Goal: Task Accomplishment & Management: Complete application form

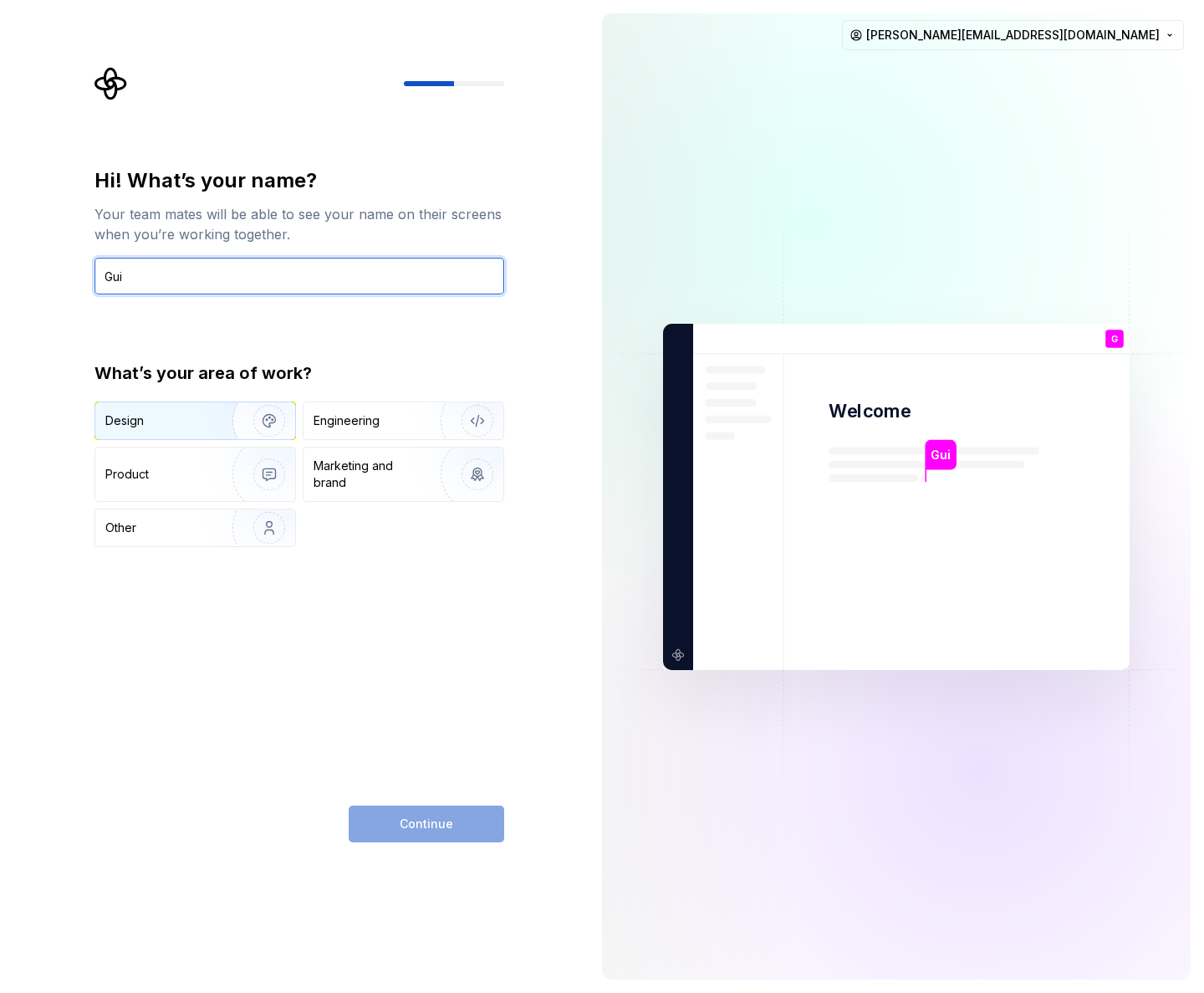
type input "Gui"
click at [241, 415] on img "button" at bounding box center [258, 421] width 107 height 112
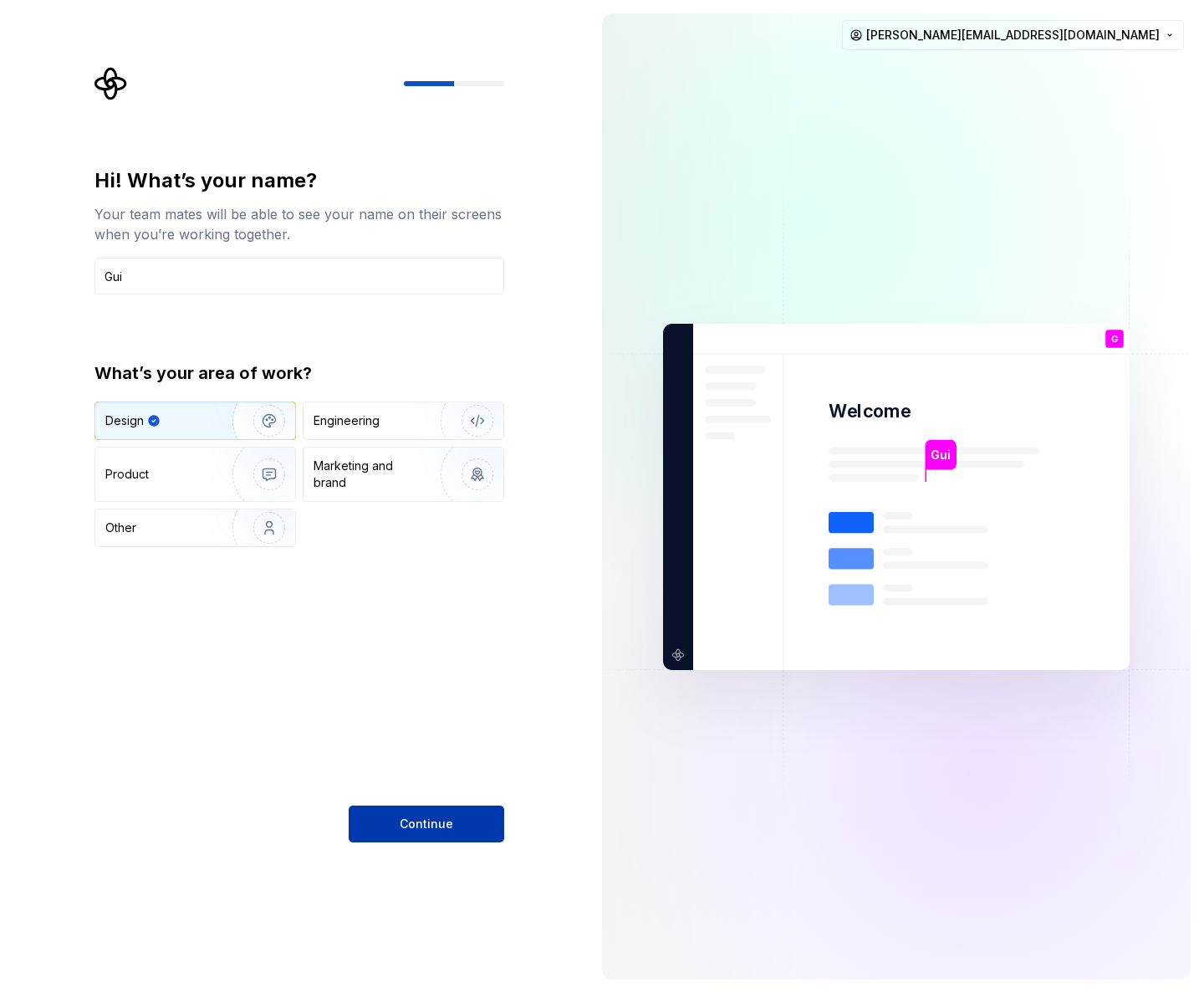
click at [450, 828] on span "Continue" at bounding box center [426, 824] width 54 height 17
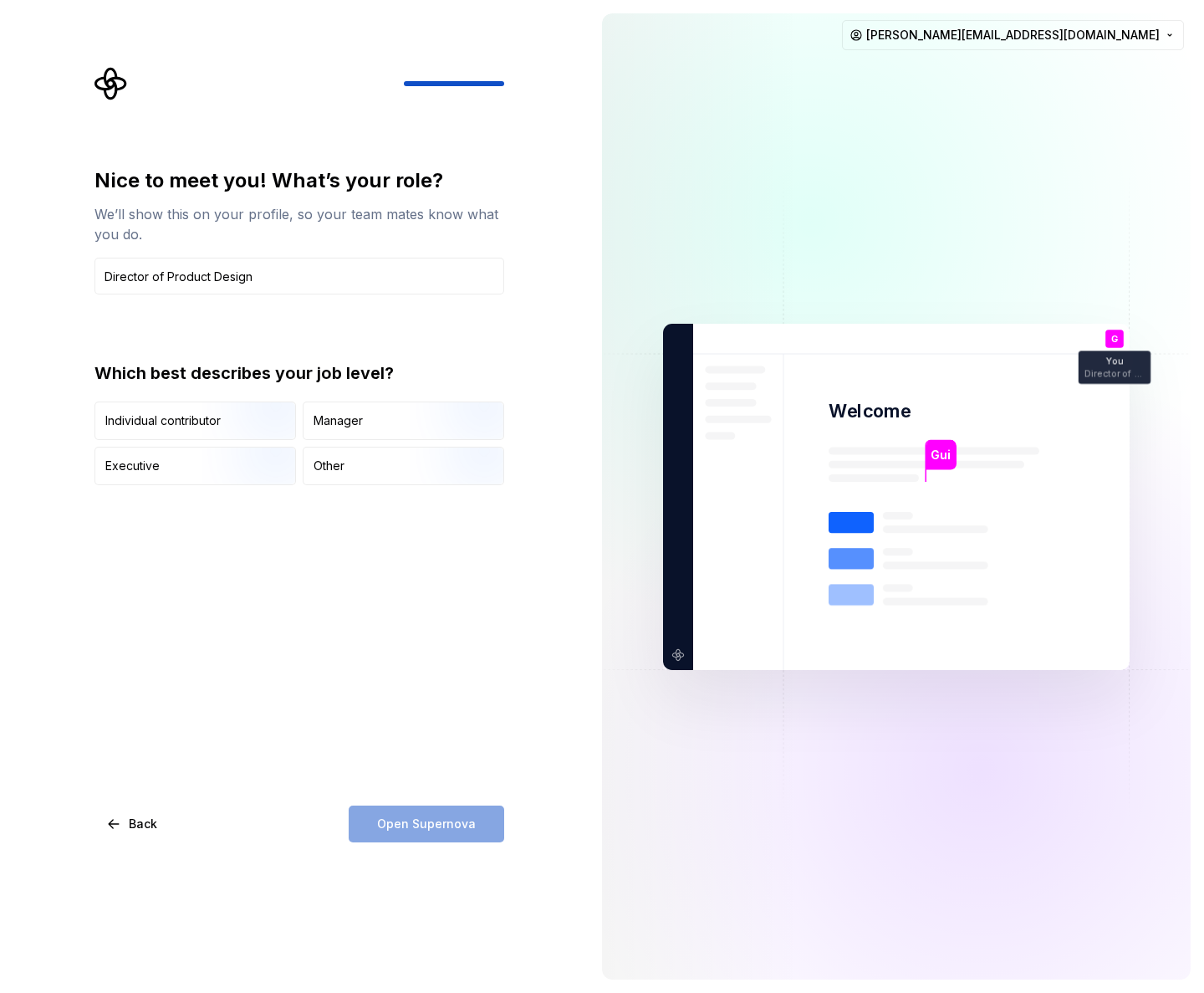
type input "Director of Product Design"
click at [204, 314] on div "Nice to meet you! What’s your role? We’ll show this on your profile, so your te…" at bounding box center [299, 326] width 410 height 317
click at [322, 424] on div "Manager" at bounding box center [338, 421] width 50 height 17
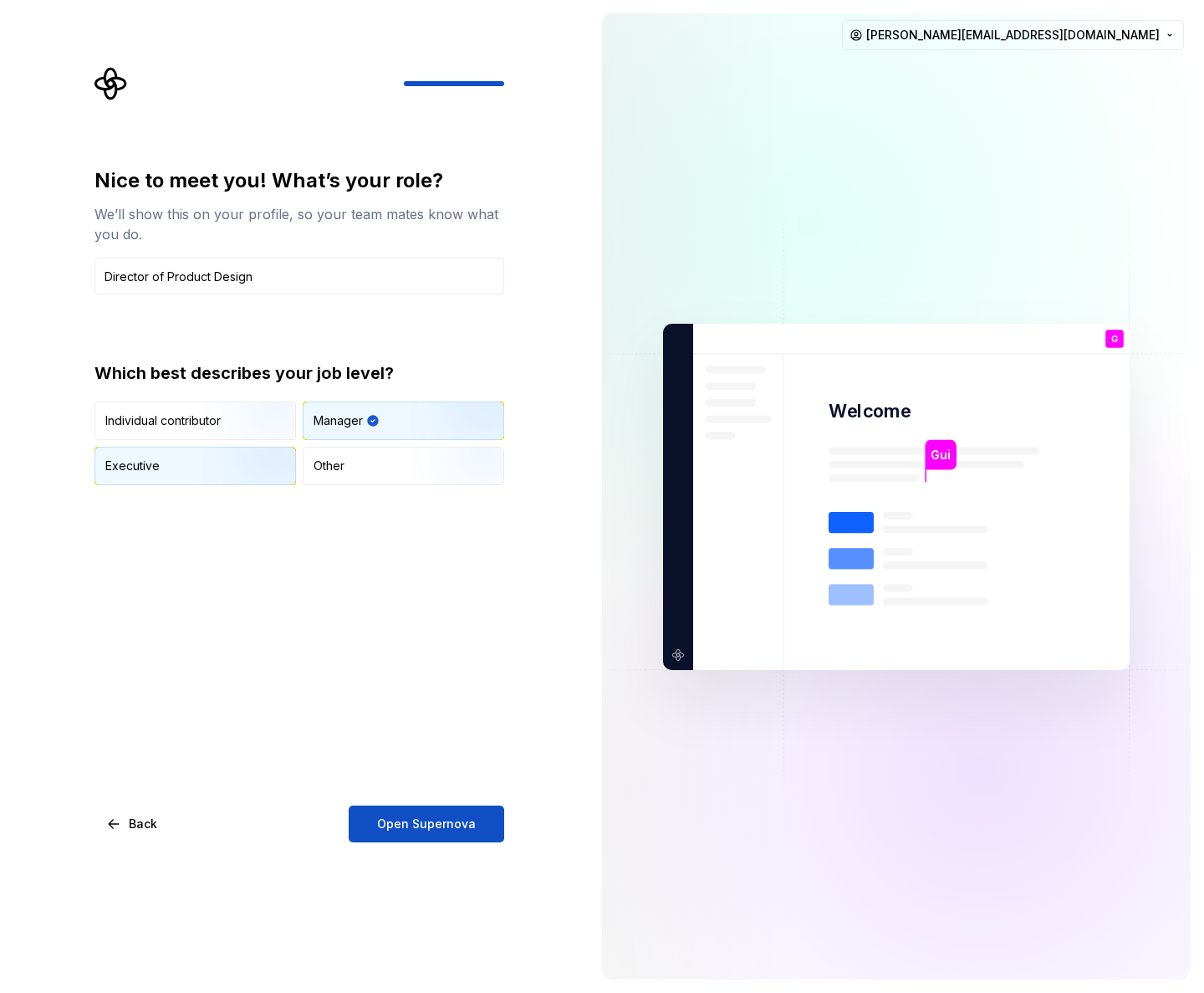
click at [174, 466] on div "Executive" at bounding box center [195, 466] width 200 height 37
click at [450, 416] on img "button" at bounding box center [463, 441] width 107 height 112
click at [449, 830] on span "Open Supernova" at bounding box center [425, 824] width 98 height 17
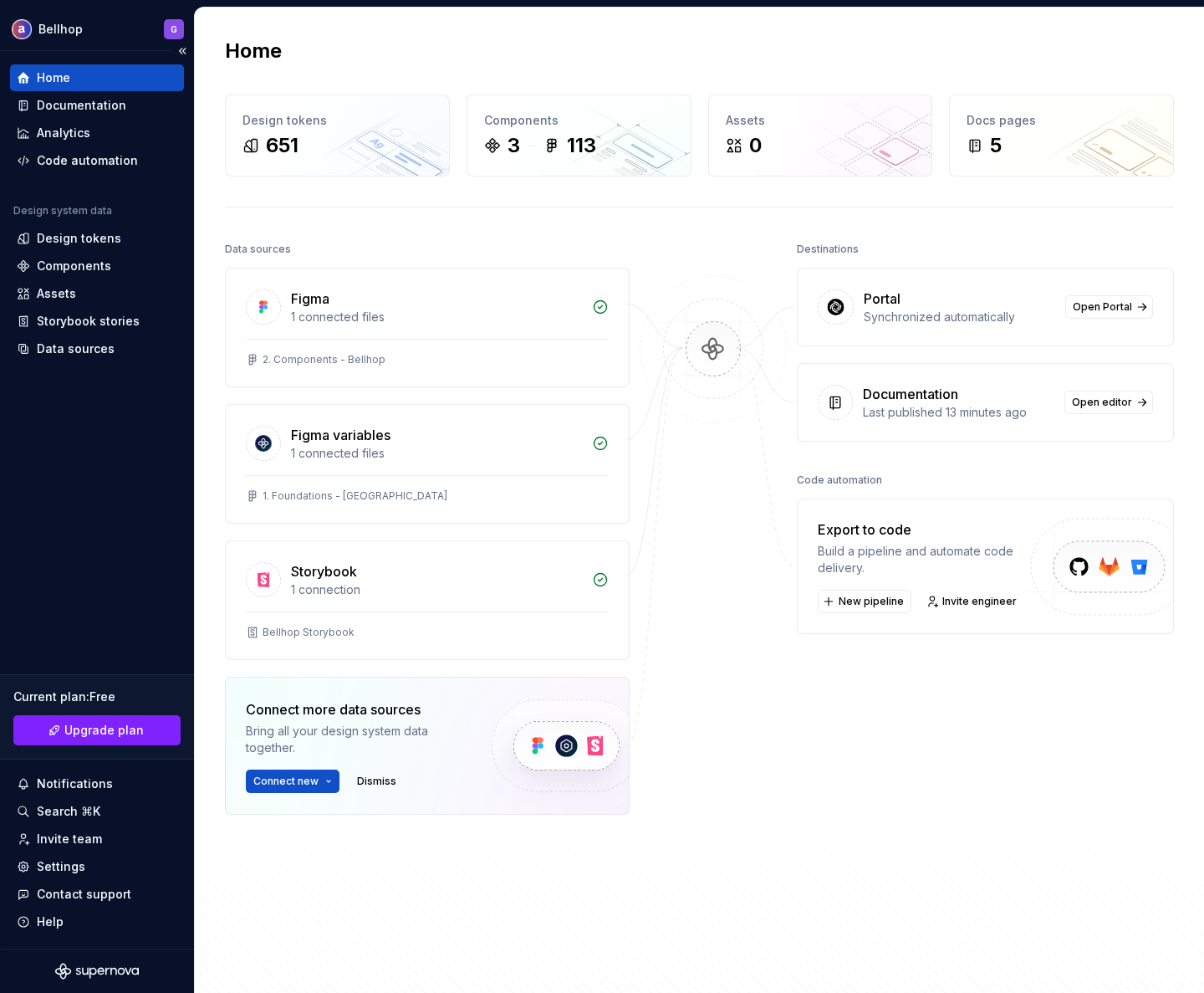
click at [114, 496] on div "Home Documentation Analytics Code automation Design system data Design tokens C…" at bounding box center [96, 499] width 194 height 898
click at [513, 313] on div "1 connected files" at bounding box center [436, 316] width 291 height 17
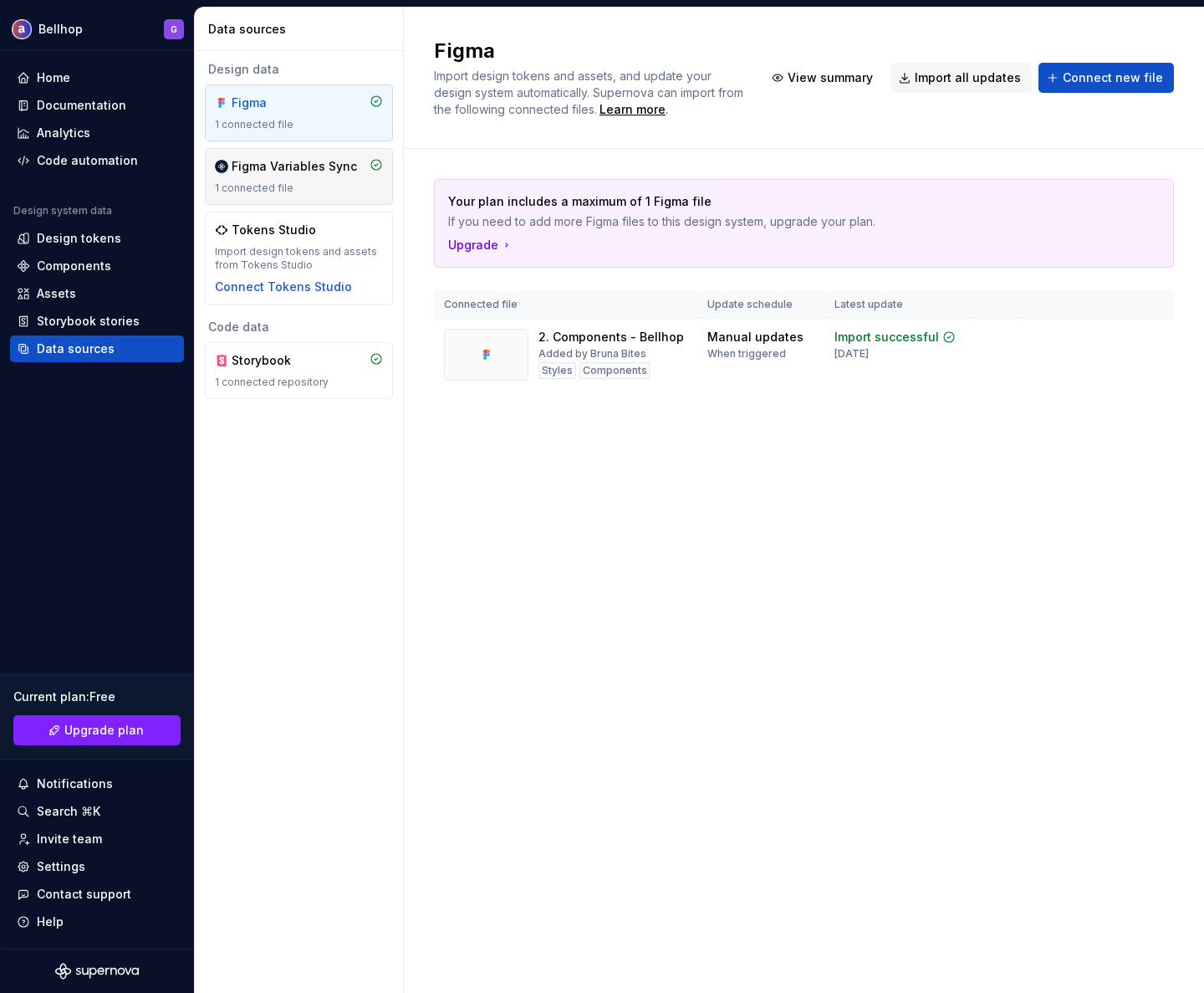
click at [324, 195] on div "Figma Variables Sync 1 connected file" at bounding box center [298, 176] width 188 height 56
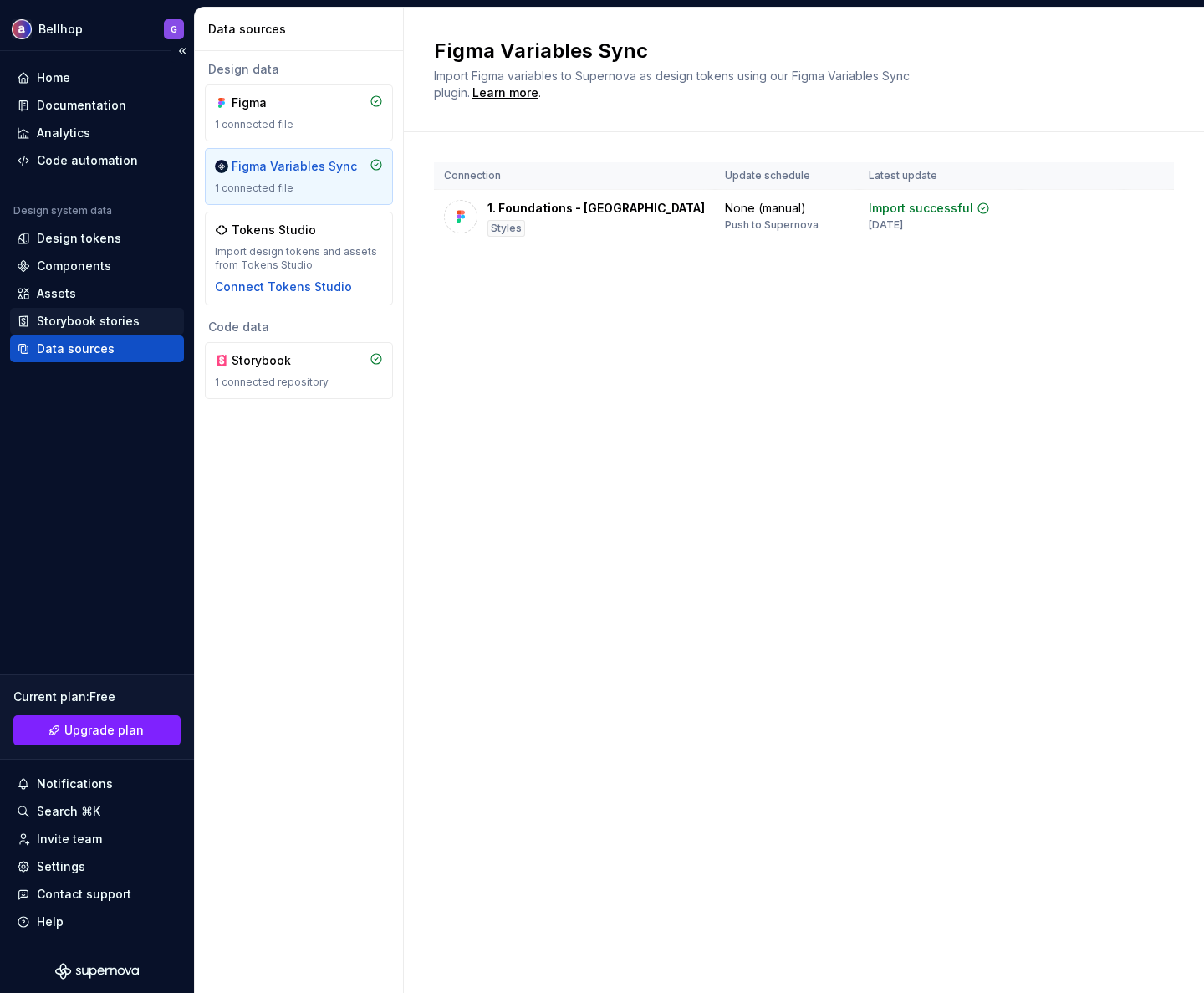
click at [116, 328] on div "Storybook stories" at bounding box center [89, 320] width 103 height 17
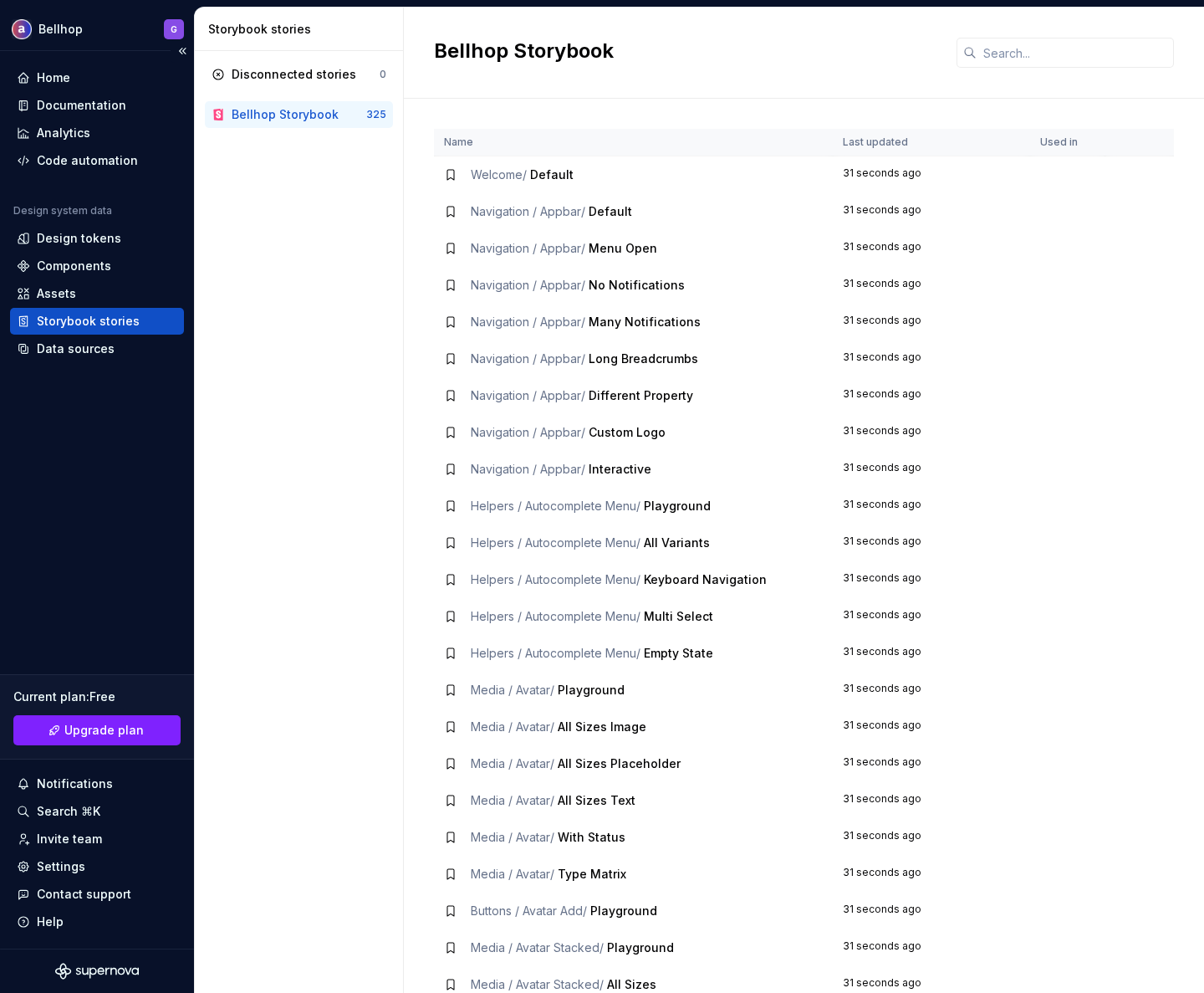
click at [93, 363] on div "Home Documentation Analytics Code automation Design system data Design tokens C…" at bounding box center [96, 499] width 194 height 898
click at [93, 351] on div "Data sources" at bounding box center [76, 349] width 78 height 17
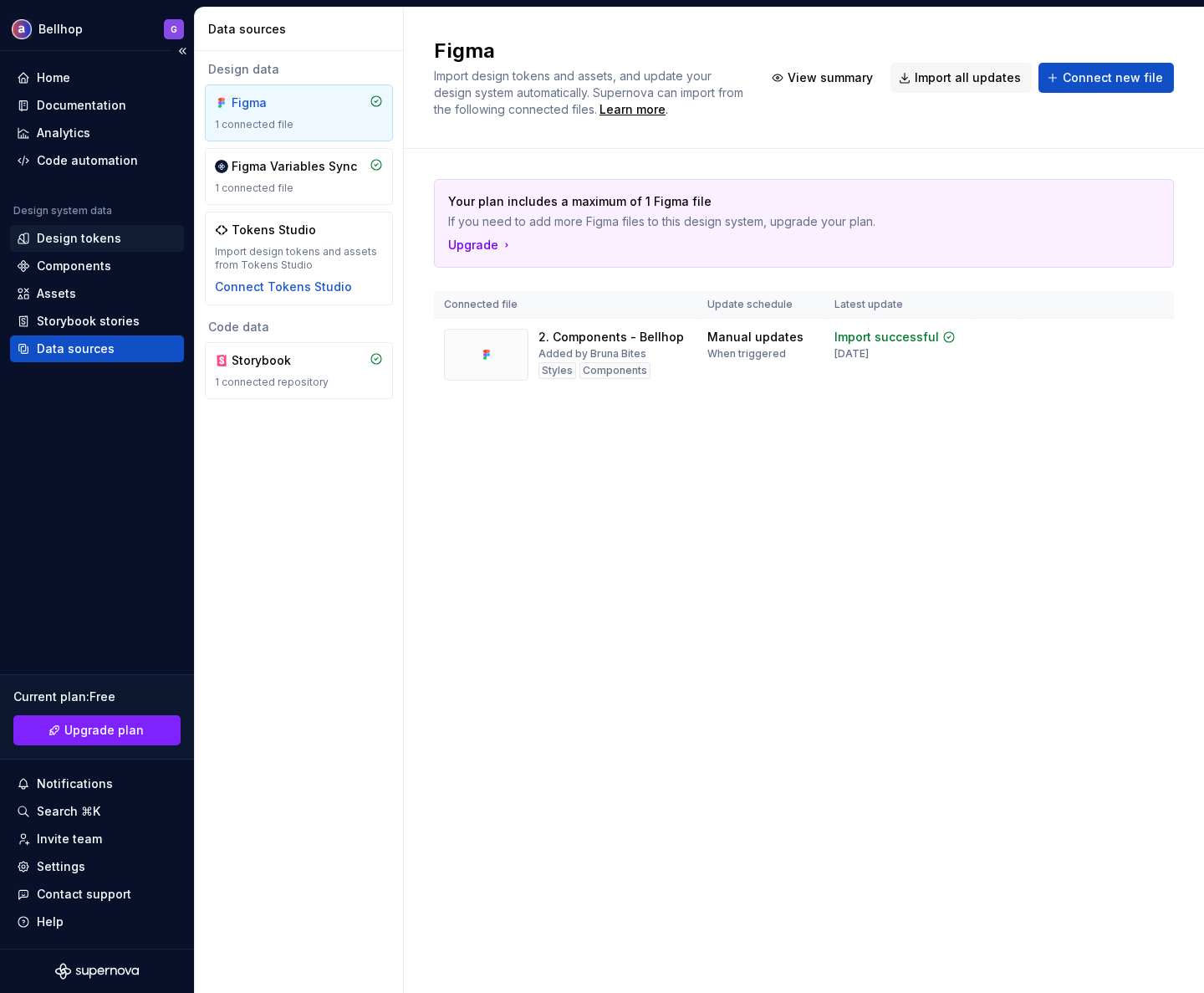
click at [100, 238] on div "Design tokens" at bounding box center [79, 238] width 85 height 17
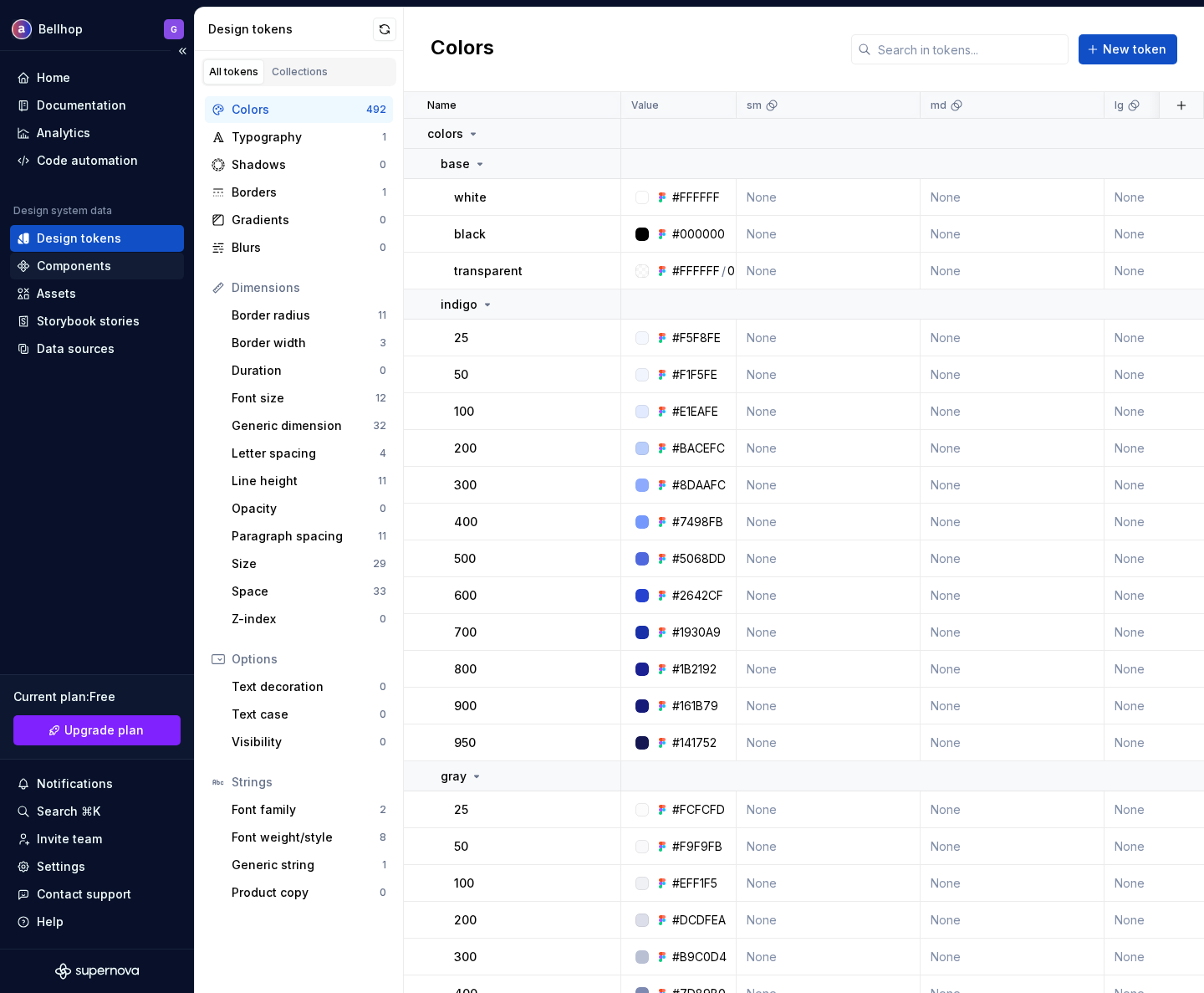
click at [52, 254] on div "Components" at bounding box center [96, 265] width 174 height 26
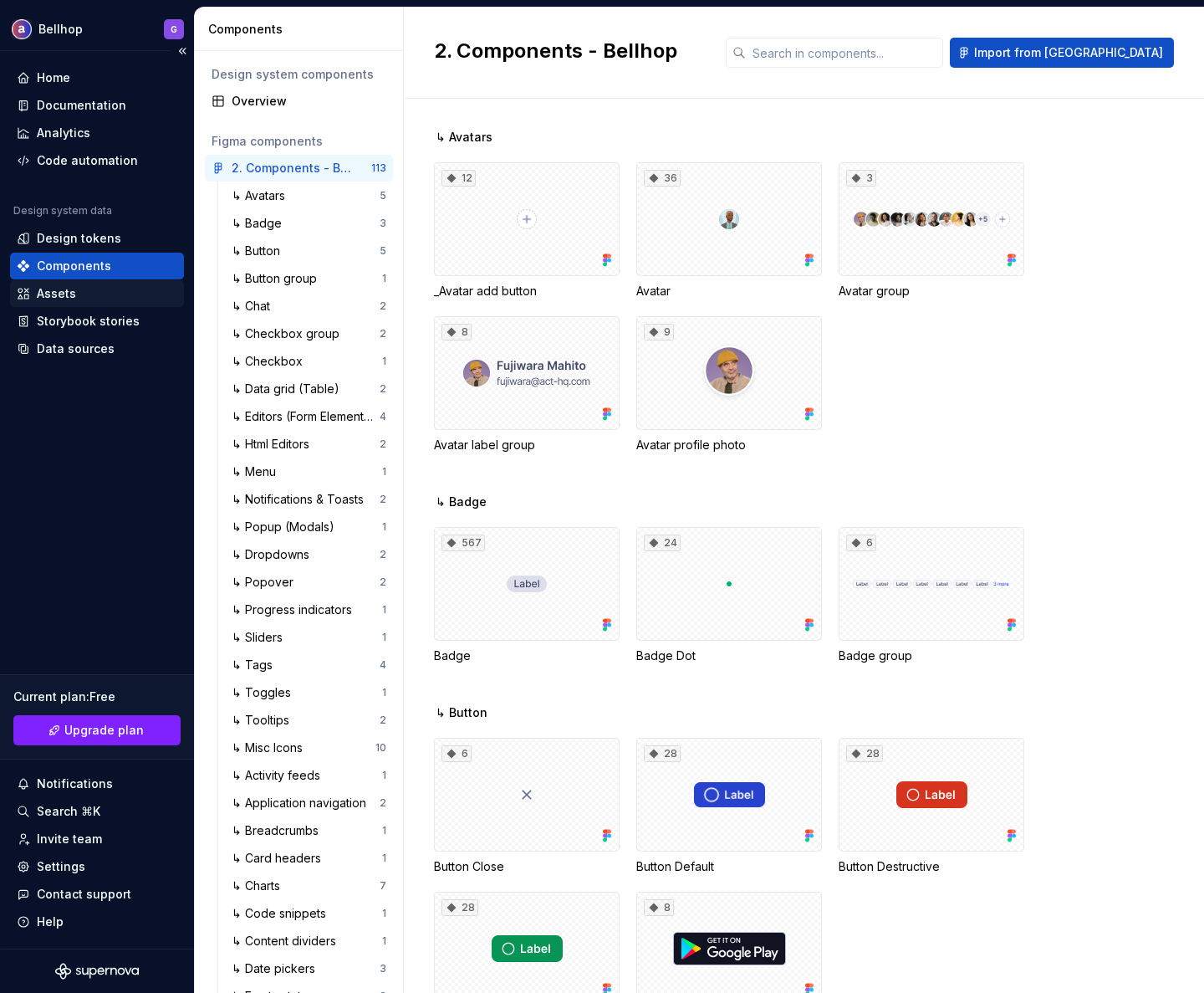
click at [56, 296] on div "Assets" at bounding box center [56, 293] width 39 height 17
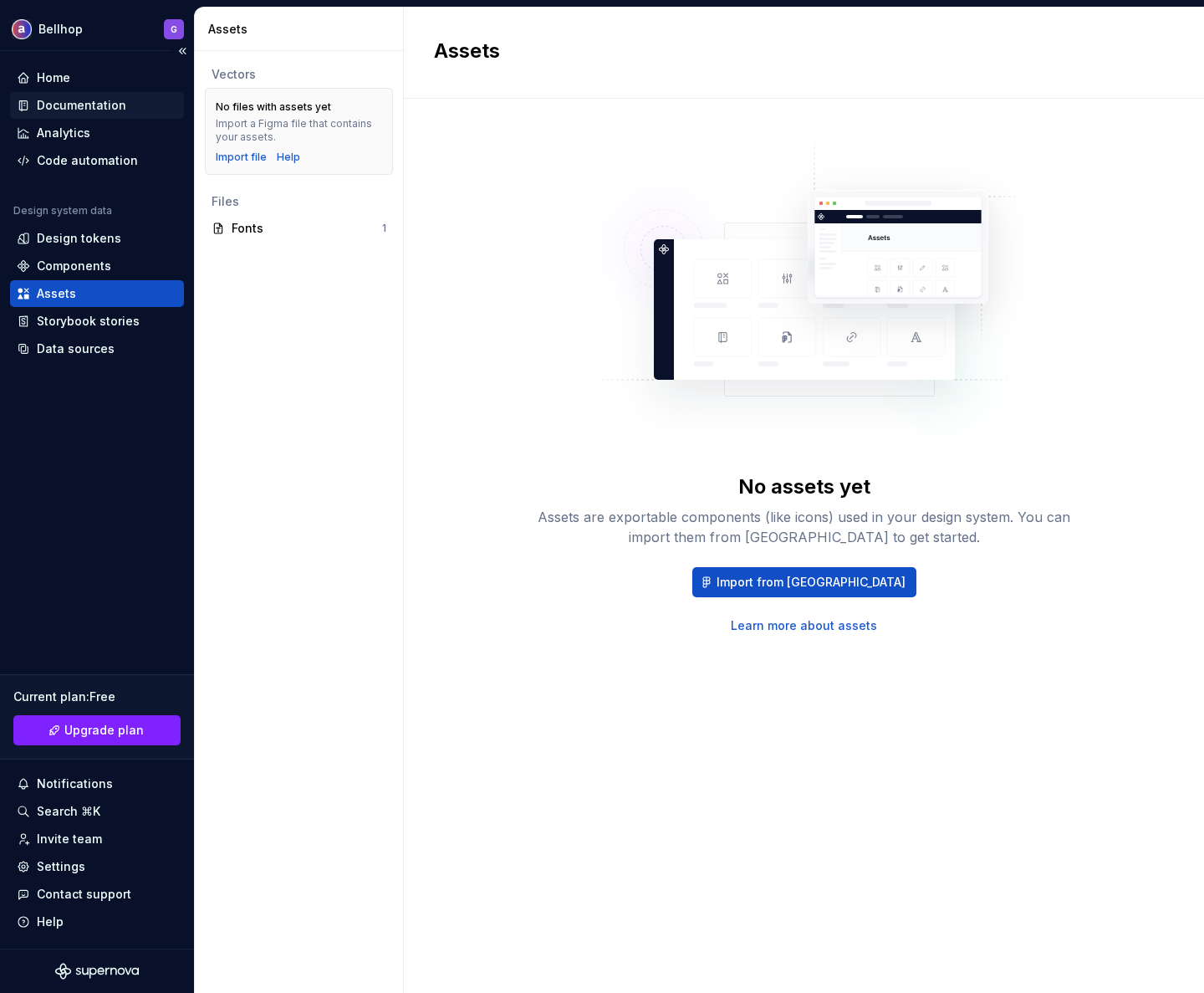
click at [60, 104] on div "Documentation" at bounding box center [82, 105] width 90 height 17
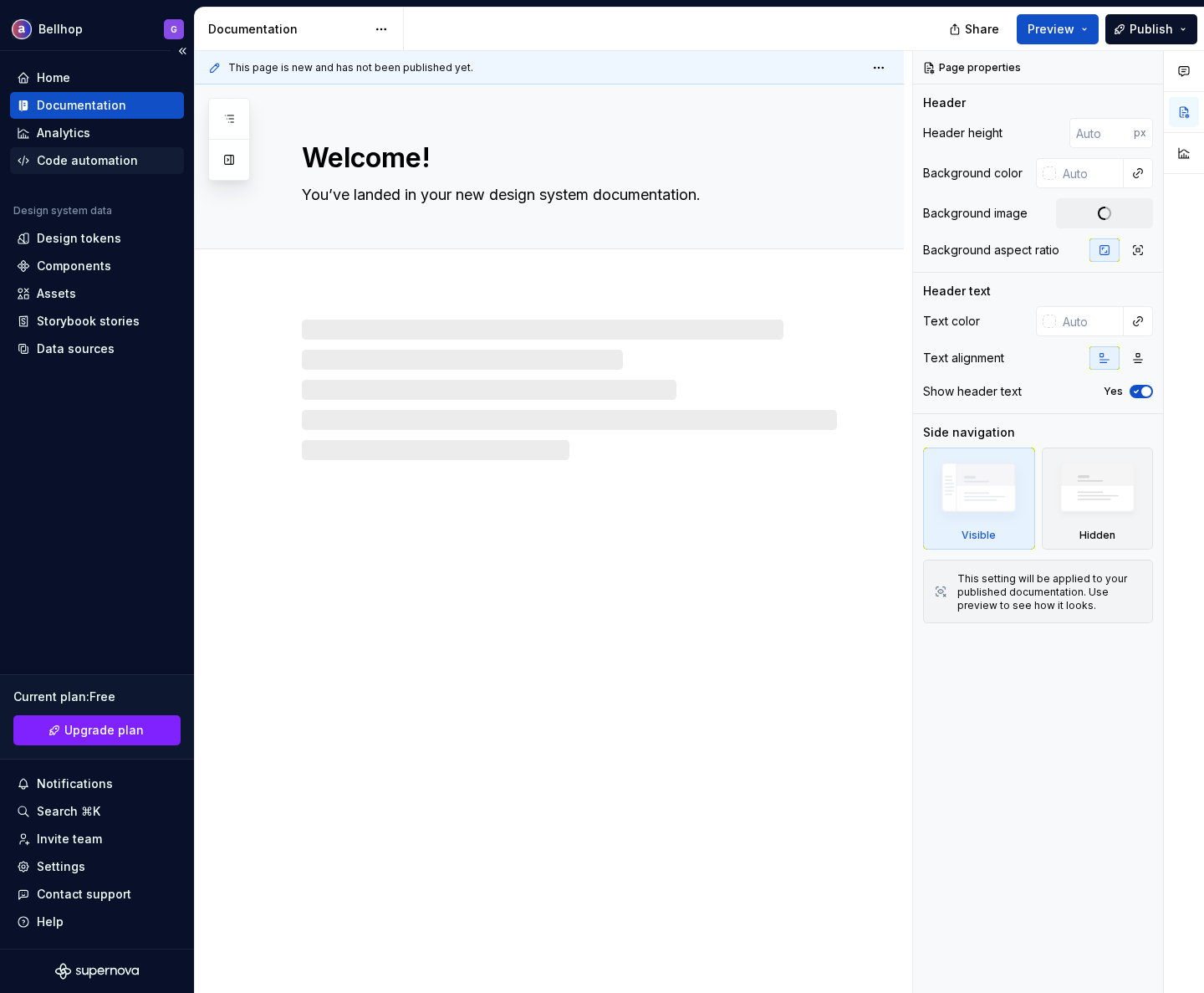
click at [68, 162] on div "Code automation" at bounding box center [88, 160] width 101 height 17
type textarea "*"
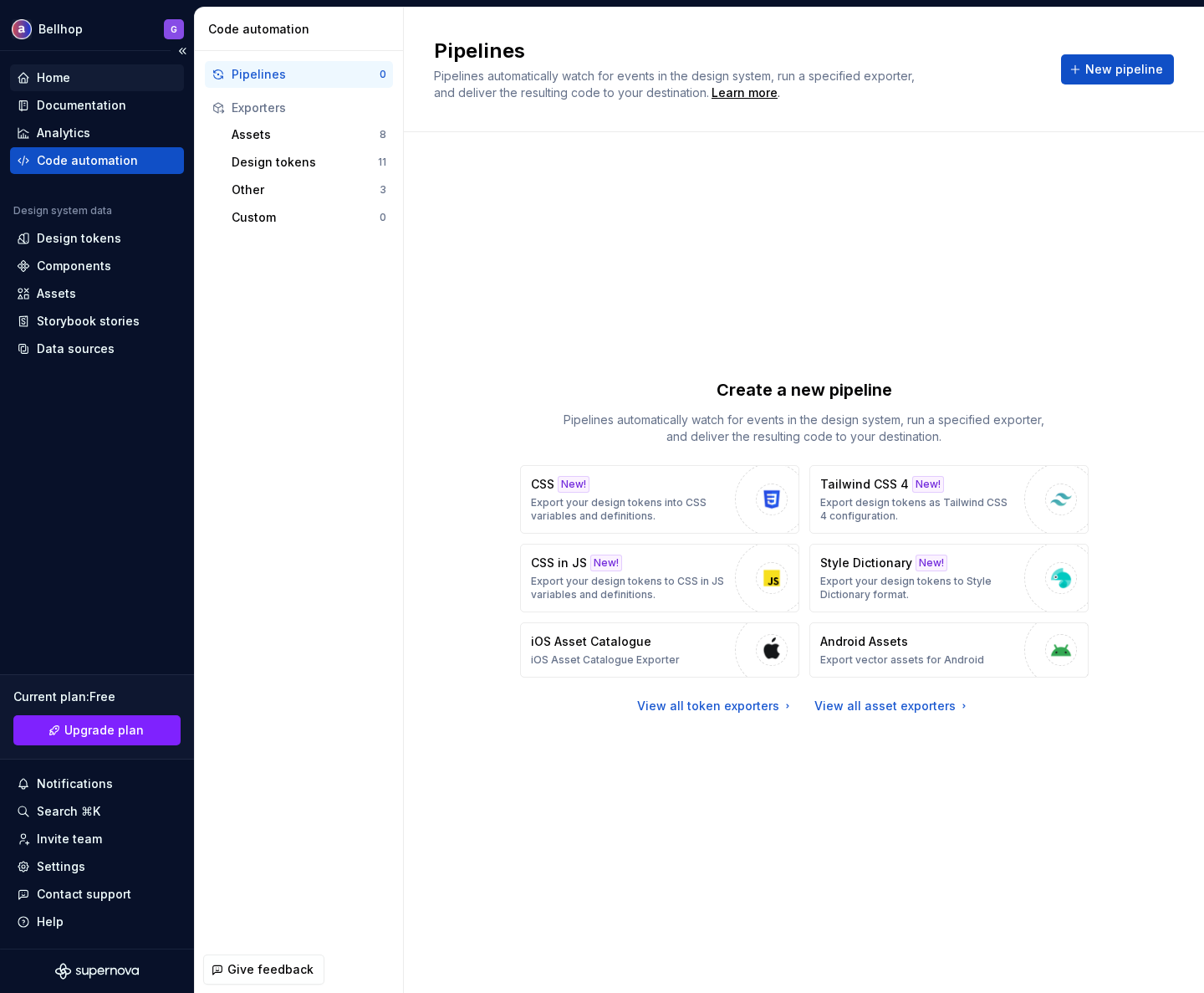
click at [56, 65] on div "Home" at bounding box center [96, 77] width 174 height 26
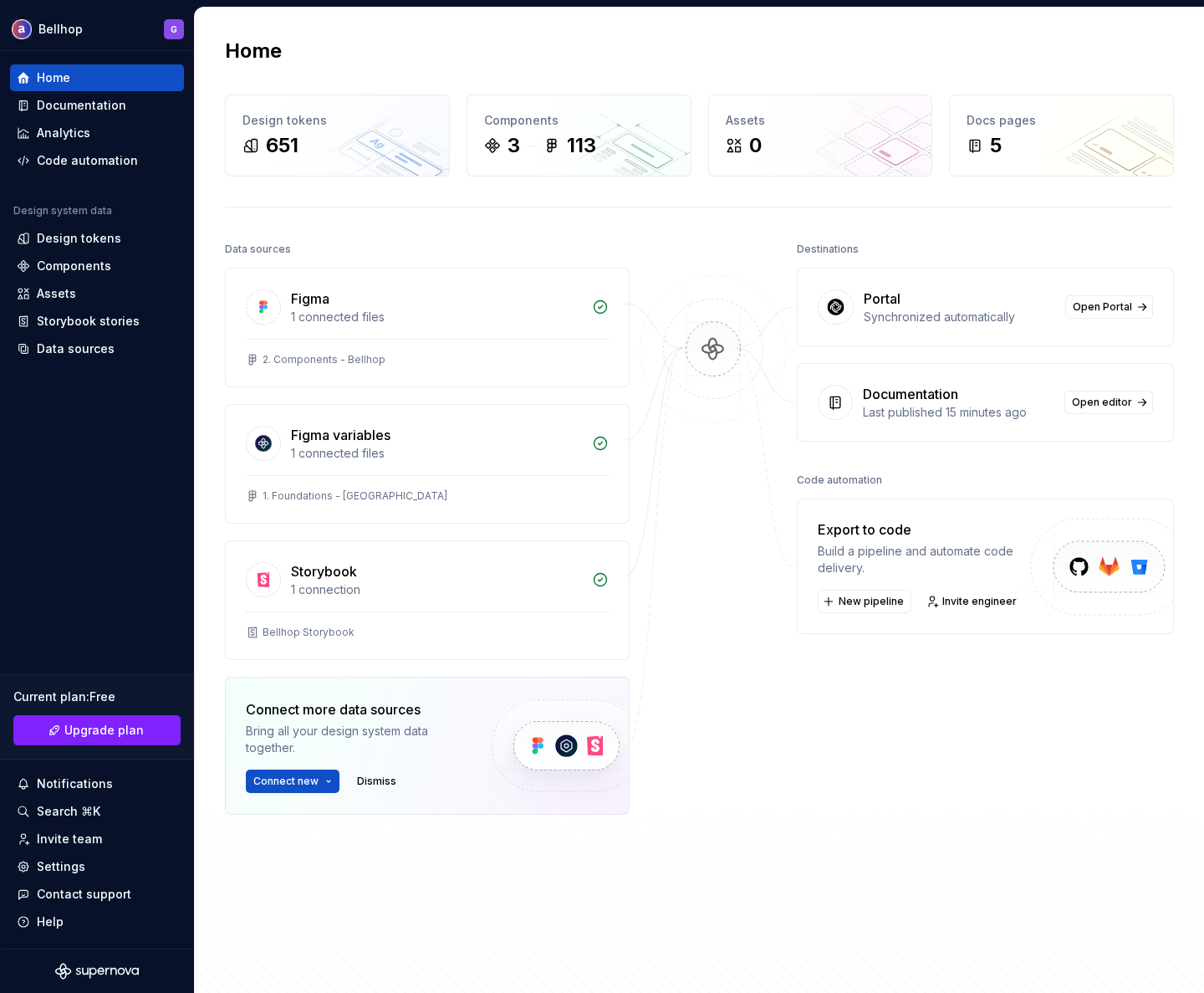
click at [933, 656] on div "Destinations Portal Synchronized automatically Open Portal Documentation Last p…" at bounding box center [985, 568] width 377 height 661
click at [323, 781] on button "Connect new" at bounding box center [293, 781] width 93 height 23
click at [859, 704] on div "Destinations Portal Synchronized automatically Open Portal Documentation Last p…" at bounding box center [985, 568] width 377 height 661
click at [649, 55] on div "Home" at bounding box center [699, 51] width 949 height 26
click at [900, 40] on div "Home" at bounding box center [699, 51] width 949 height 26
